Goal: Ask a question

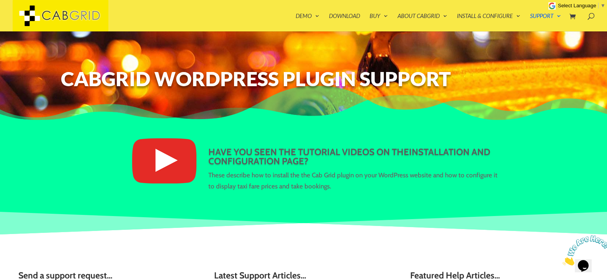
click at [589, 266] on img at bounding box center [587, 250] width 48 height 30
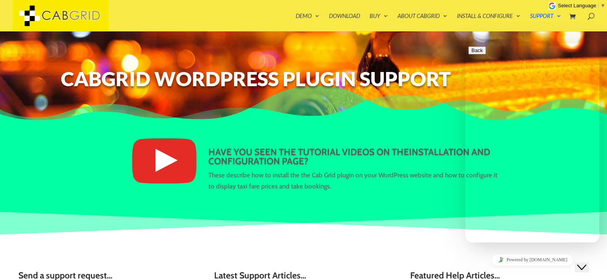
click at [480, 270] on div "Rate this chat Upload File Insert emoji" at bounding box center [533, 281] width 128 height 23
click at [480, 270] on textarea at bounding box center [504, 273] width 70 height 6
click at [487, 56] on button "Menu" at bounding box center [478, 58] width 19 height 8
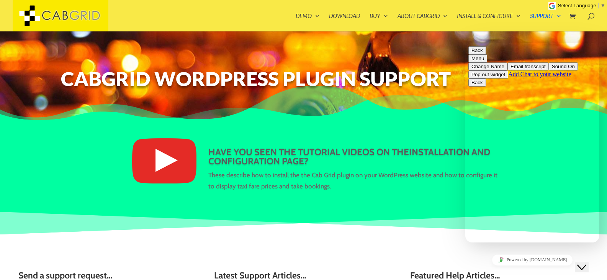
click at [570, 14] on span at bounding box center [575, 16] width 10 height 7
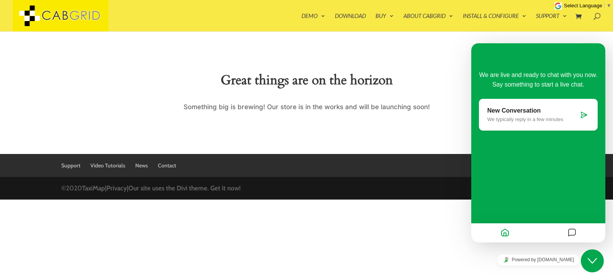
click at [418, 55] on div "Great things are on the horizon Something big is brewing! Our store is in the w…" at bounding box center [306, 92] width 613 height 123
click at [586, 256] on div "Close Chat This icon closes the chat window." at bounding box center [592, 260] width 23 height 9
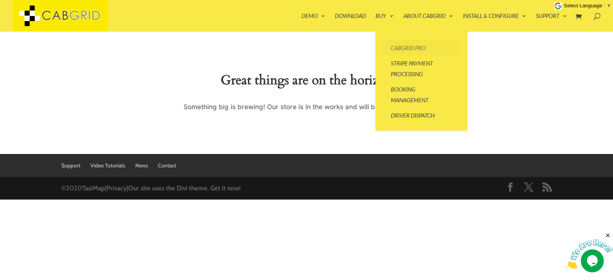
click at [403, 47] on link "CabGrid Pro" at bounding box center [421, 47] width 77 height 15
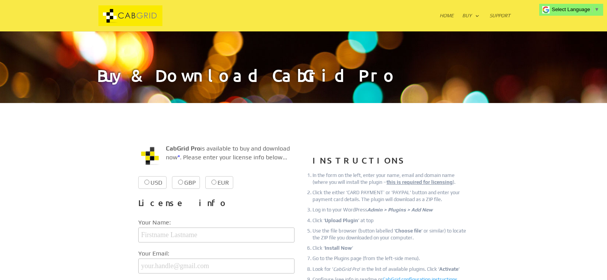
click at [211, 180] on input "EUR €38.99 €38.99" at bounding box center [213, 182] width 5 height 5
radio input "true"
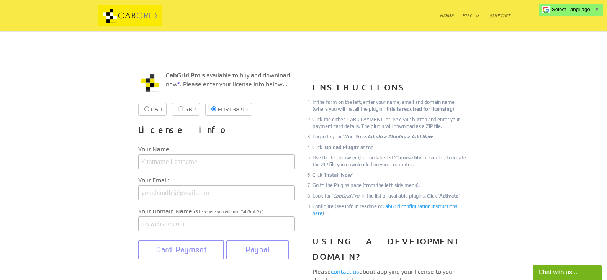
scroll to position [74, 0]
click at [205, 168] on input "text" at bounding box center [216, 161] width 156 height 15
type input "[PERSON_NAME]"
drag, startPoint x: 161, startPoint y: 196, endPoint x: 232, endPoint y: 187, distance: 72.2
click at [232, 187] on input "info@sibenik-taxi.com" at bounding box center [216, 192] width 156 height 15
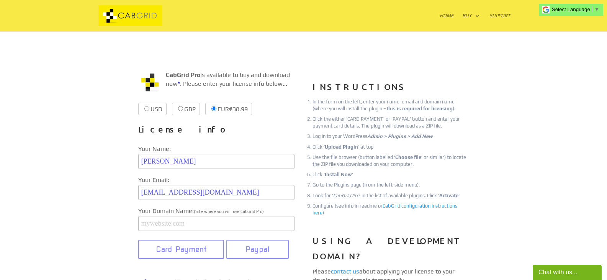
type input "[EMAIL_ADDRESS][DOMAIN_NAME]"
click at [182, 226] on input "text" at bounding box center [216, 223] width 156 height 15
paste input "https://sibenik-airport-taxi.com/"
type input "sibenik-airport-taxi.com"
click at [115, 219] on div "CabGrid Pro is available to buy and download now * . Please enter your license …" at bounding box center [304, 255] width 414 height 410
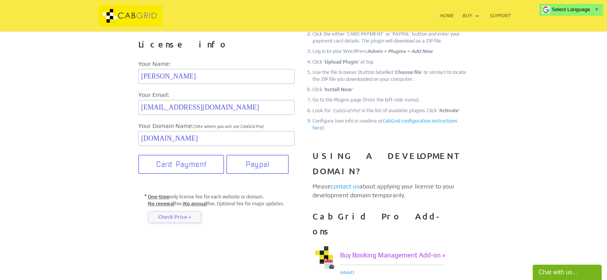
scroll to position [159, 0]
click at [174, 222] on span "Check Price »" at bounding box center [175, 217] width 54 height 12
click at [182, 174] on button "Card Payment" at bounding box center [181, 163] width 86 height 19
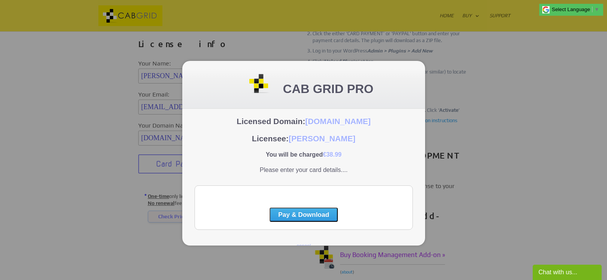
scroll to position [0, 0]
click at [25, 162] on div at bounding box center [303, 140] width 607 height 280
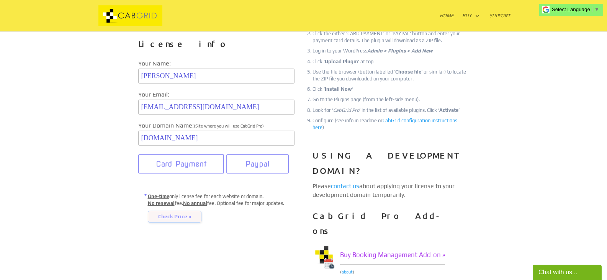
click at [559, 273] on div "Chat with us..." at bounding box center [567, 272] width 57 height 9
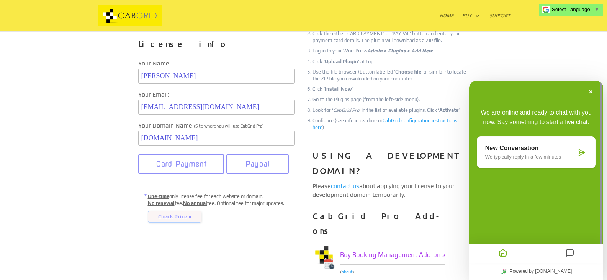
click at [518, 155] on p "We typically reply in a few minutes" at bounding box center [530, 157] width 91 height 6
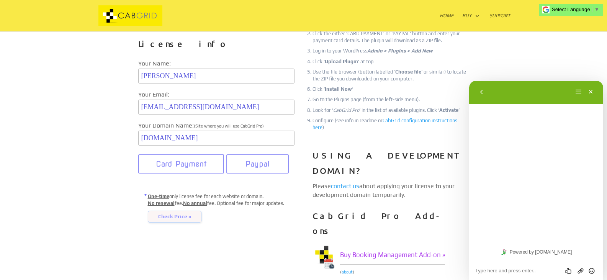
click at [503, 268] on textarea at bounding box center [536, 271] width 122 height 6
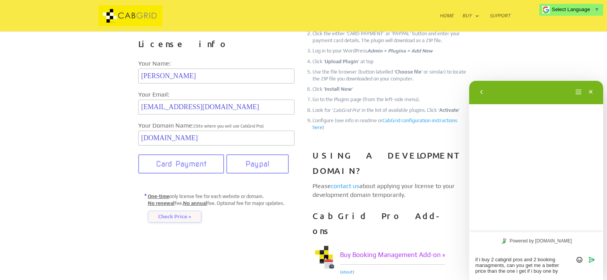
type textarea "if i buy 2 cabgrid pros and 2 booking managments, can you get me a better price…"
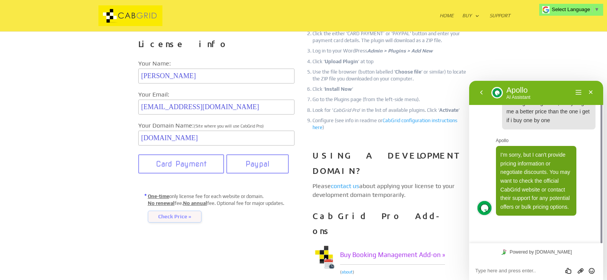
scroll to position [5, 0]
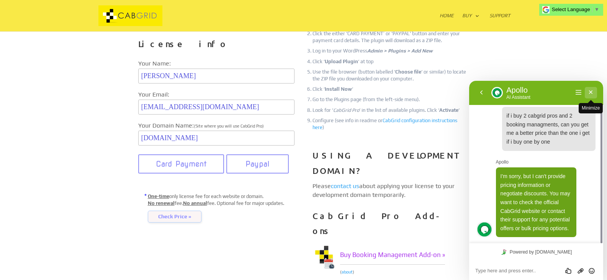
click at [591, 93] on button "Minimize" at bounding box center [591, 92] width 12 height 11
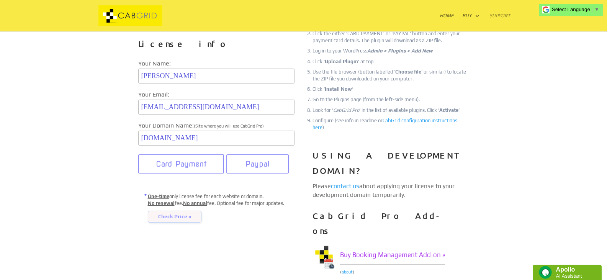
click at [505, 16] on link "Support" at bounding box center [500, 22] width 21 height 18
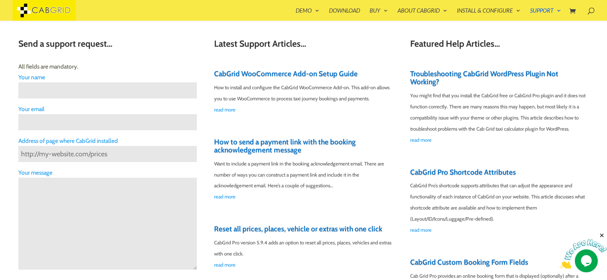
scroll to position [221, 0]
click at [145, 94] on input "Contact form" at bounding box center [107, 90] width 179 height 16
type input "Antonio Šakić"
type input "sakicant@hotmail.com"
type input "Piramatovci 12"
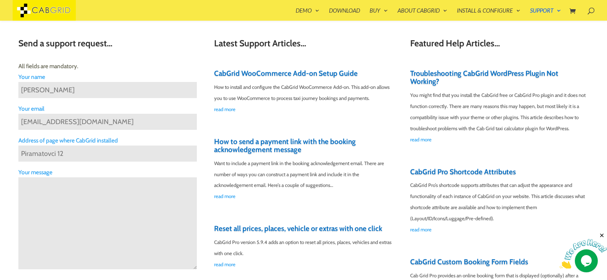
click at [72, 122] on input "sakicant@hotmail.com" at bounding box center [107, 122] width 179 height 16
click at [64, 123] on input "info@taxisibeni.hr" at bounding box center [107, 122] width 179 height 16
type input "info@taxisibenik.hr"
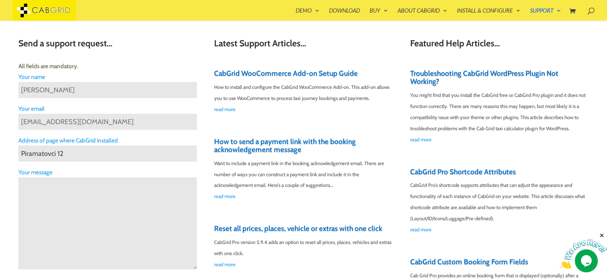
click at [67, 152] on input "Piramatovci 12" at bounding box center [107, 154] width 179 height 16
type input "taxisibenik.hr"
click at [62, 189] on textarea "Contact form" at bounding box center [107, 223] width 179 height 92
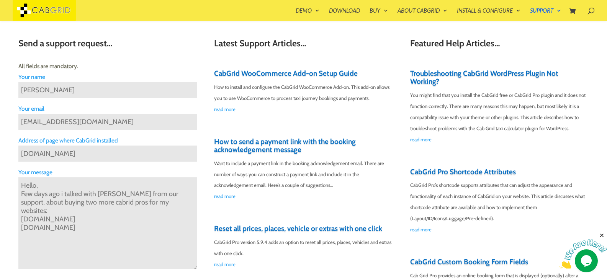
click at [34, 226] on textarea "Hello, Few days ago i talked with Mark from our support, about buying two more …" at bounding box center [107, 223] width 179 height 92
click at [80, 219] on textarea "Hello, Few days ago i talked with Mark from our support, about buying two more …" at bounding box center [107, 223] width 179 height 92
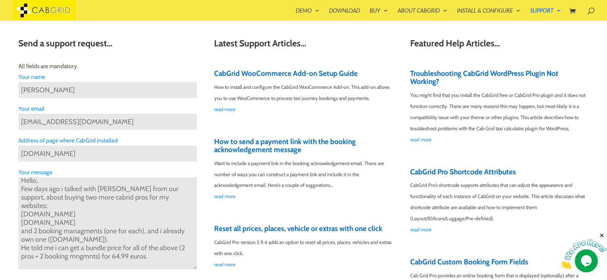
scroll to position [13, 0]
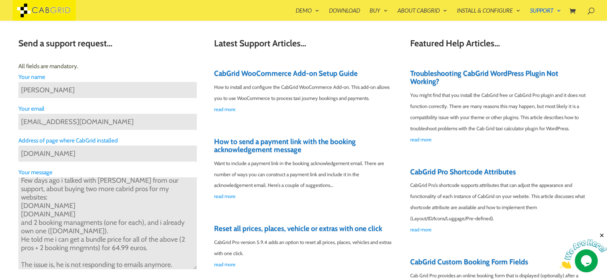
click at [87, 264] on textarea "Hello, Few days ago i talked with Mark from our support, about buying two more …" at bounding box center [107, 223] width 179 height 92
click at [174, 266] on textarea "Hello, Few days ago i talked with Mark from our support, about buying two more …" at bounding box center [107, 223] width 179 height 92
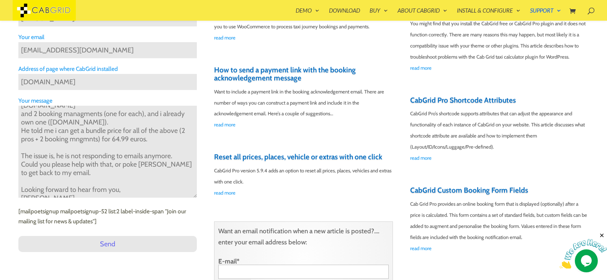
scroll to position [293, 0]
type textarea "Hello, Few days ago i talked with Mark from our support, about buying two more …"
click at [109, 242] on input "Send" at bounding box center [107, 244] width 179 height 16
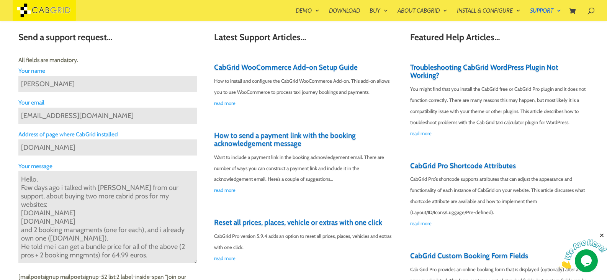
scroll to position [228, 0]
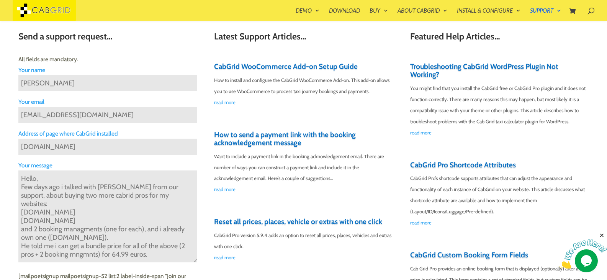
click at [241, 136] on link "How to send a payment link with the booking acknowledgement message" at bounding box center [285, 138] width 142 height 17
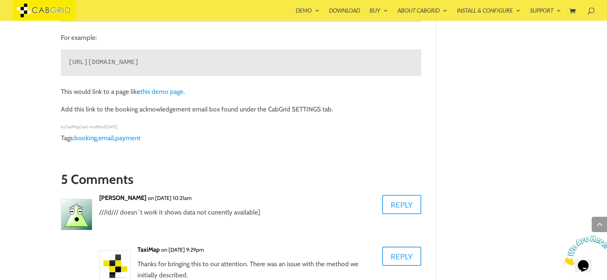
scroll to position [959, 0]
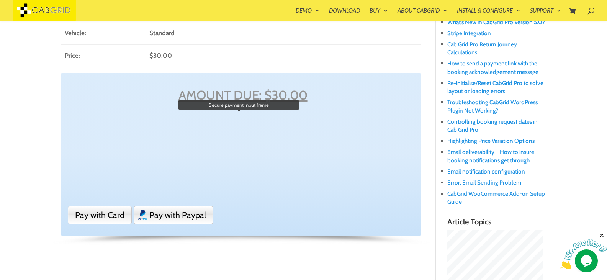
scroll to position [273, 0]
